Goal: Task Accomplishment & Management: Complete application form

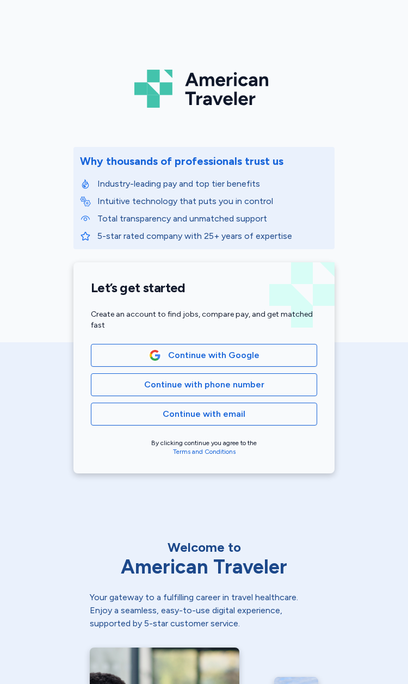
click at [280, 364] on button "Continue with Google" at bounding box center [204, 355] width 226 height 23
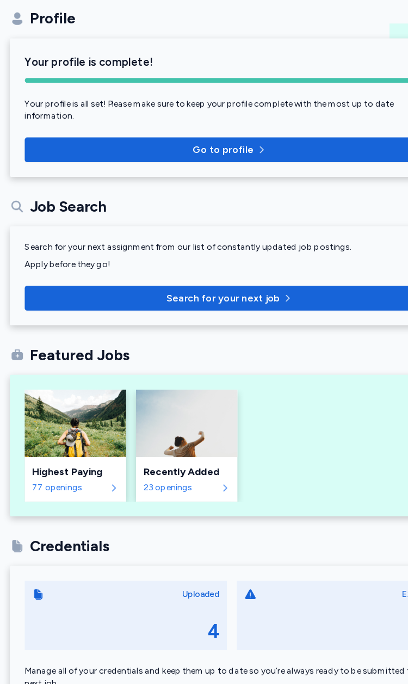
click at [281, 292] on span "Search for your next job" at bounding box center [203, 298] width 347 height 13
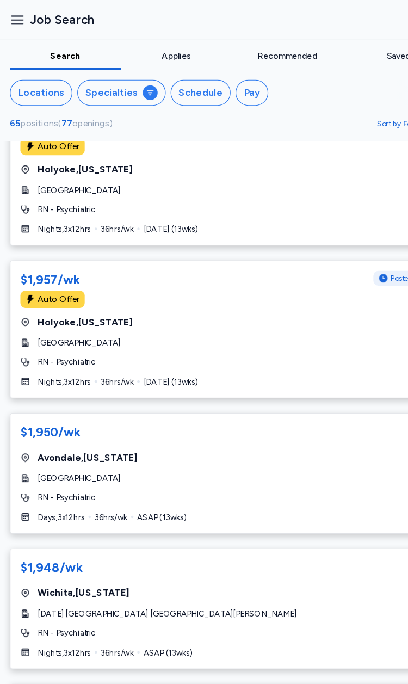
scroll to position [2683, 0]
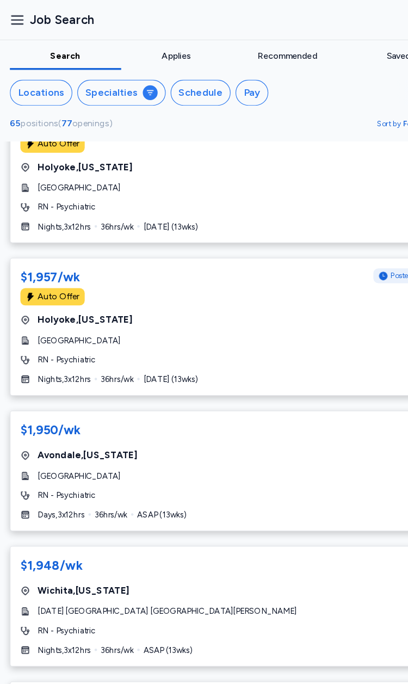
click at [106, 394] on div "[GEOGRAPHIC_DATA] , [US_STATE]" at bounding box center [204, 400] width 372 height 13
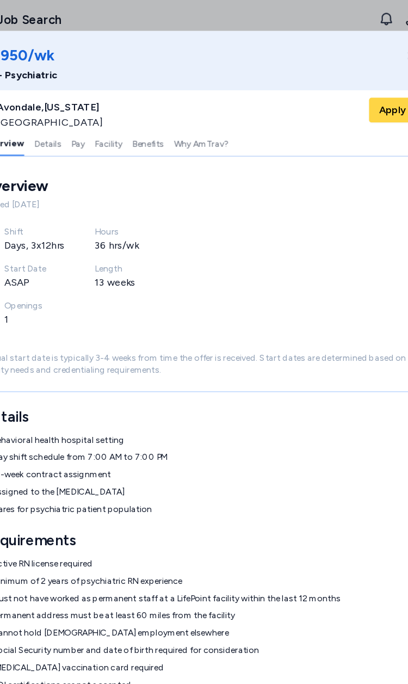
click at [362, 96] on span "Apply" at bounding box center [374, 96] width 24 height 13
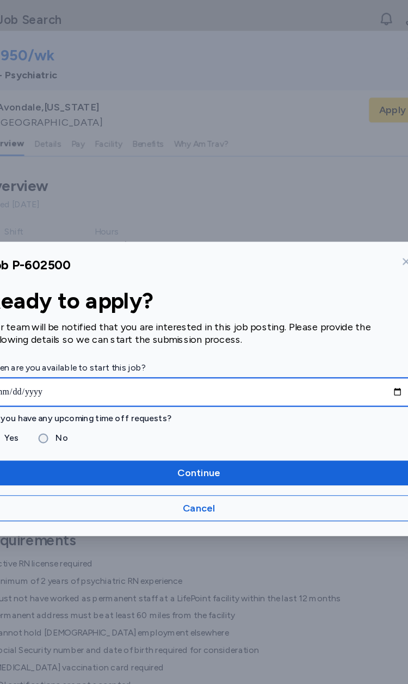
click at [306, 345] on input "date" at bounding box center [203, 344] width 373 height 25
type input "**********"
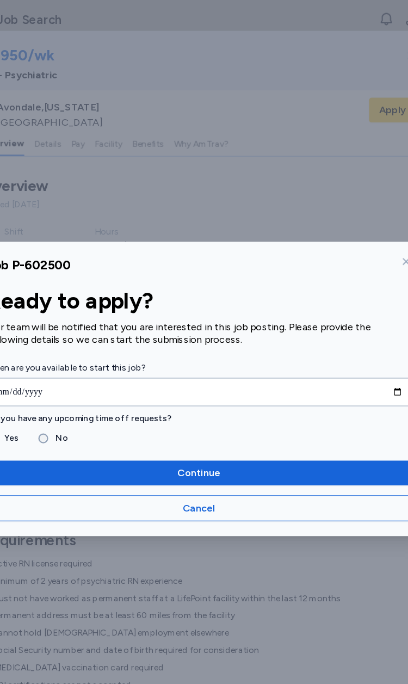
click at [281, 415] on span "Continue" at bounding box center [204, 416] width 356 height 13
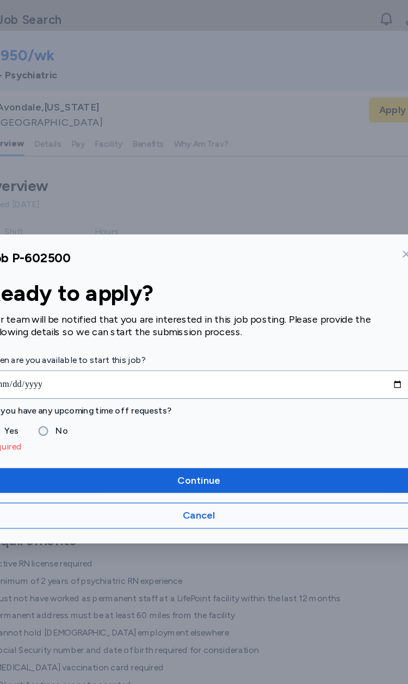
click at [71, 382] on label "No" at bounding box center [79, 379] width 17 height 13
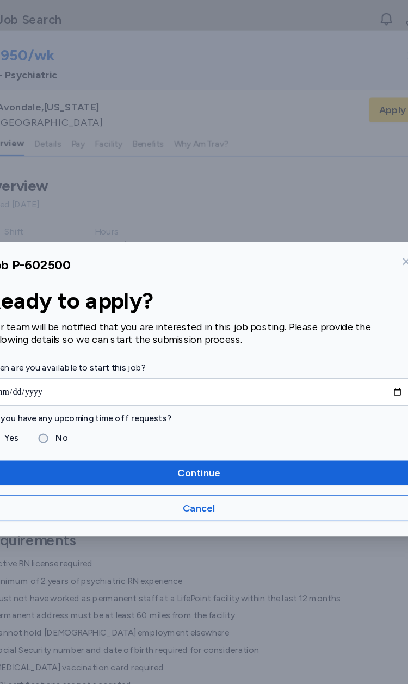
click at [262, 418] on span "Continue" at bounding box center [204, 416] width 356 height 13
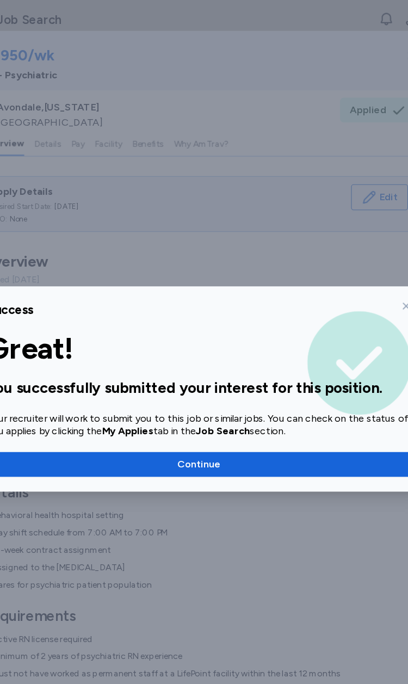
click at [276, 411] on span "Continue" at bounding box center [204, 408] width 356 height 13
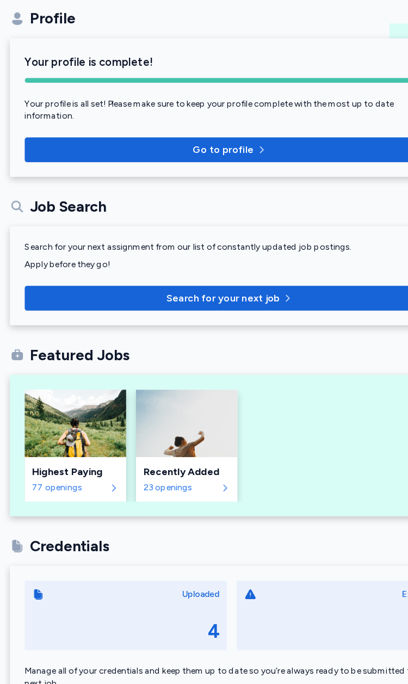
click at [61, 379] on img at bounding box center [66, 408] width 89 height 59
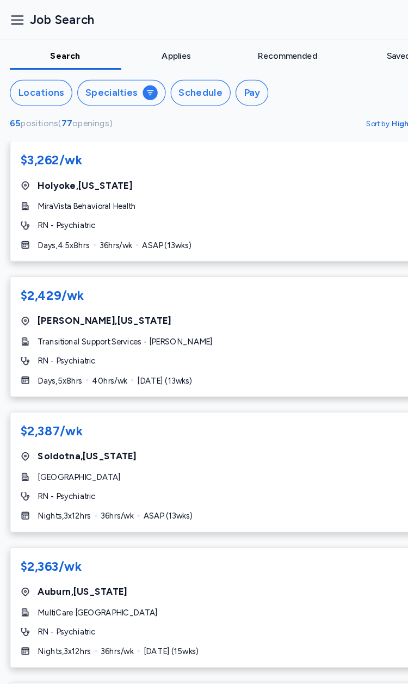
click at [94, 187] on div "$3,262/wk [GEOGRAPHIC_DATA] , [US_STATE] MiraVista Behavioral Health RN - Psych…" at bounding box center [204, 177] width 391 height 106
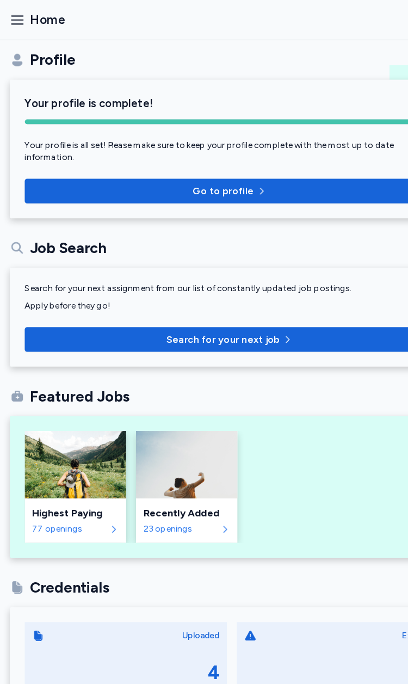
click at [59, 427] on img at bounding box center [66, 408] width 89 height 59
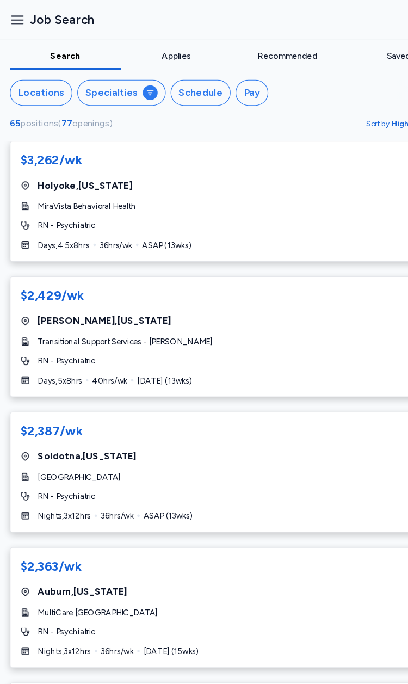
click at [52, 534] on span "MultiCare [GEOGRAPHIC_DATA]" at bounding box center [86, 539] width 106 height 11
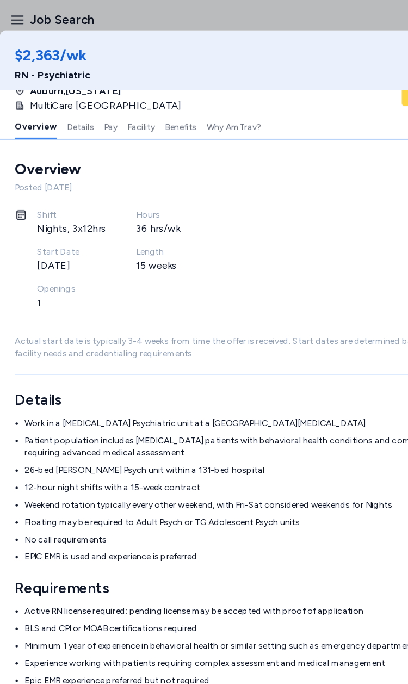
scroll to position [14, 0]
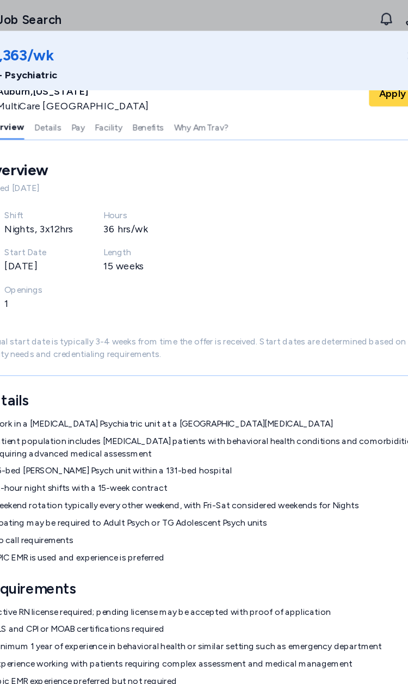
click at [354, 89] on button "Apply" at bounding box center [374, 83] width 41 height 22
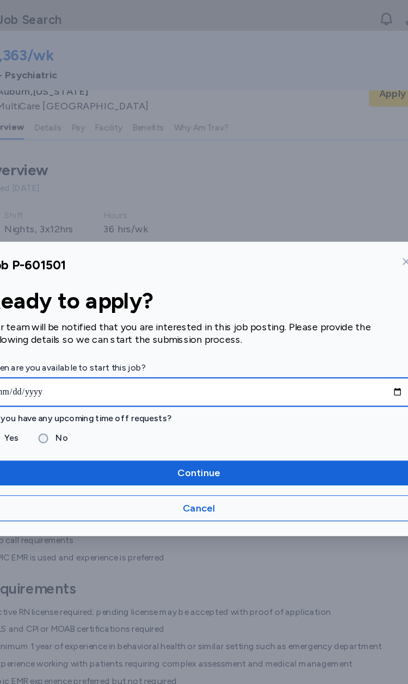
click at [244, 339] on input "date" at bounding box center [203, 344] width 373 height 25
type input "**********"
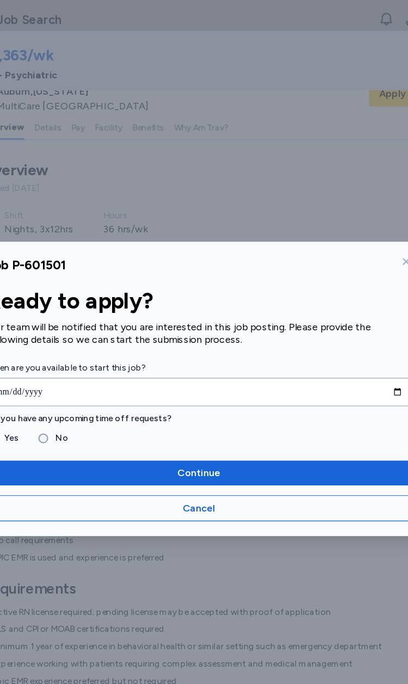
click at [71, 387] on label "No" at bounding box center [79, 385] width 17 height 13
click at [236, 414] on span "Continue" at bounding box center [204, 416] width 356 height 13
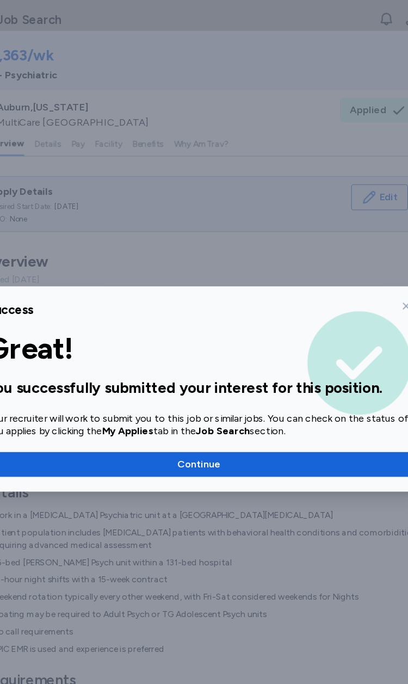
click at [287, 411] on span "Continue" at bounding box center [204, 408] width 356 height 13
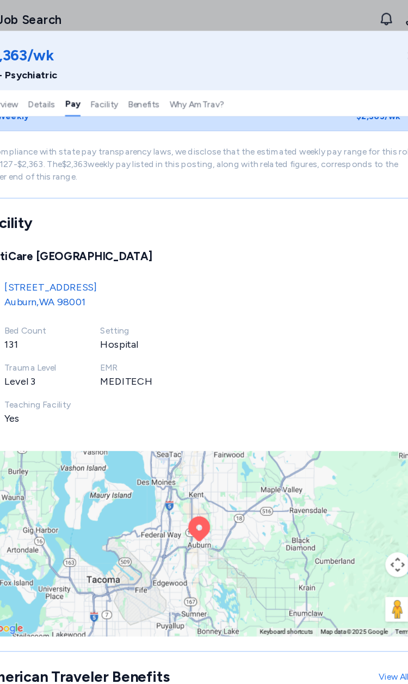
scroll to position [1066, 0]
